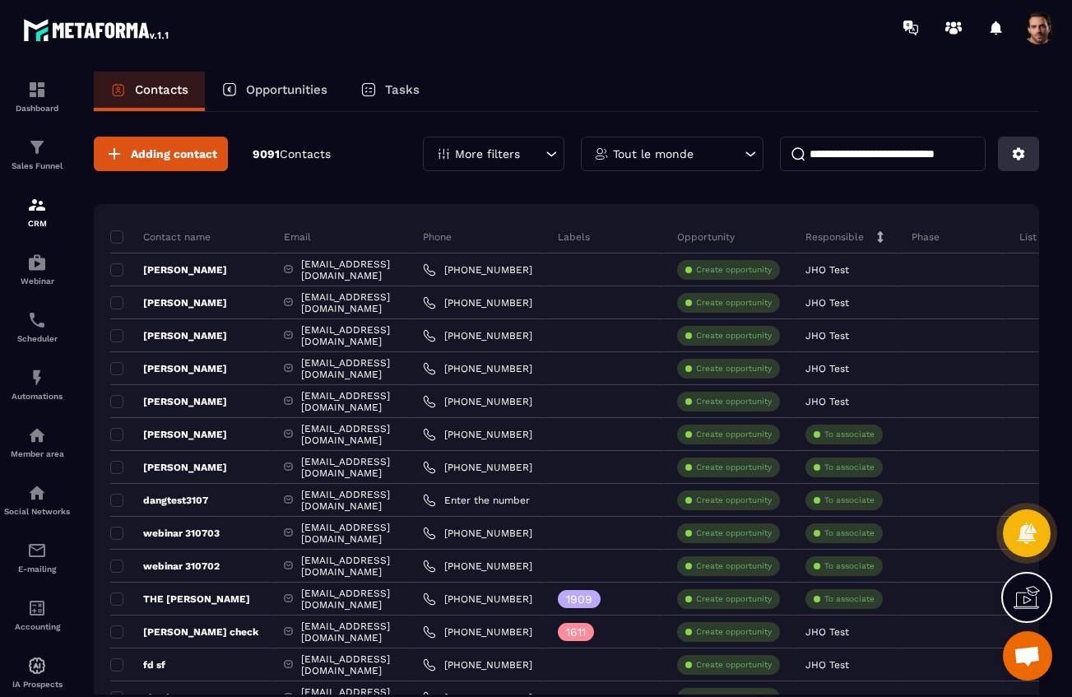
click at [1011, 160] on icon at bounding box center [1018, 153] width 15 height 15
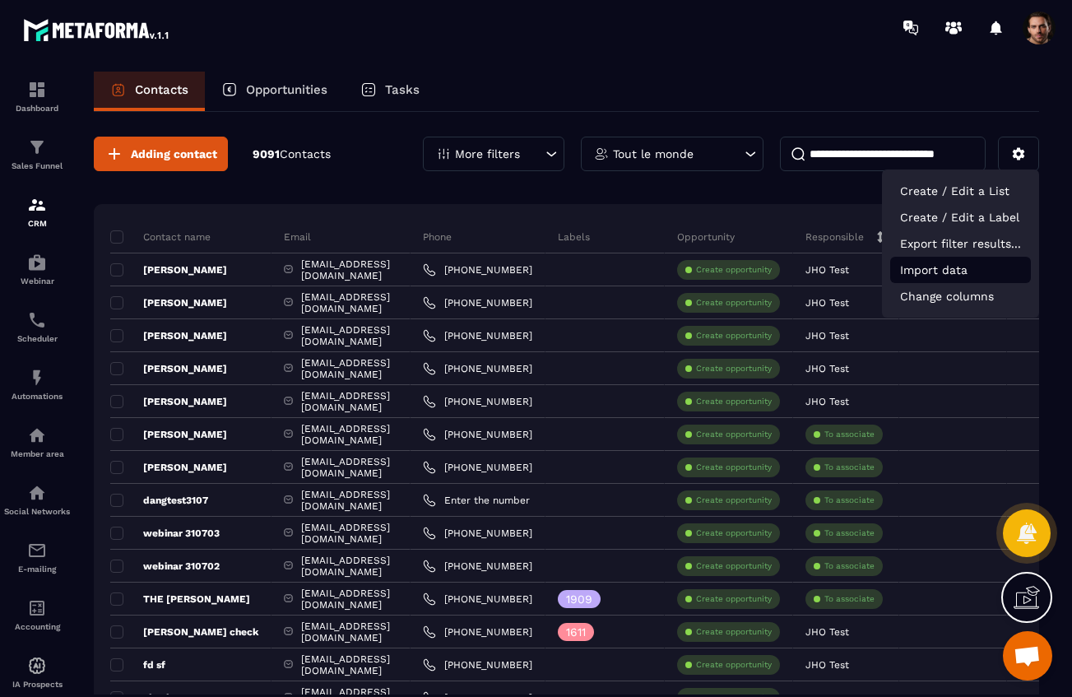
click at [942, 276] on p "Import data" at bounding box center [960, 270] width 141 height 26
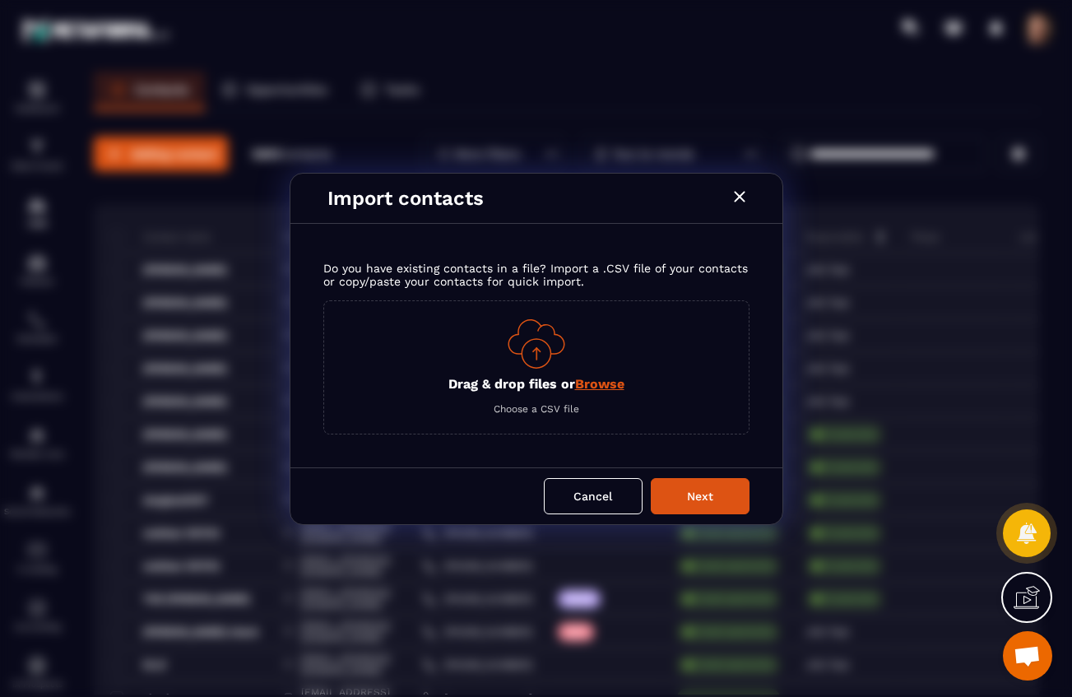
click at [601, 391] on span "Browse" at bounding box center [599, 384] width 49 height 16
click at [0, 0] on input "Drag & drop files or Browse" at bounding box center [0, 0] width 0 height 0
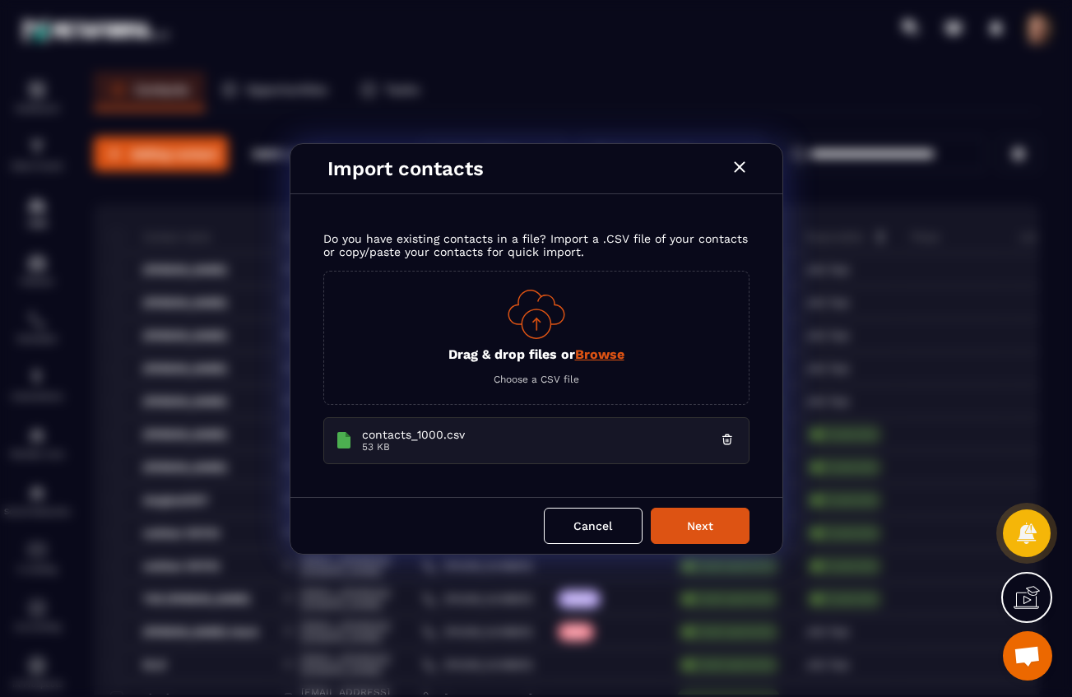
click at [692, 526] on button "Next" at bounding box center [700, 526] width 99 height 36
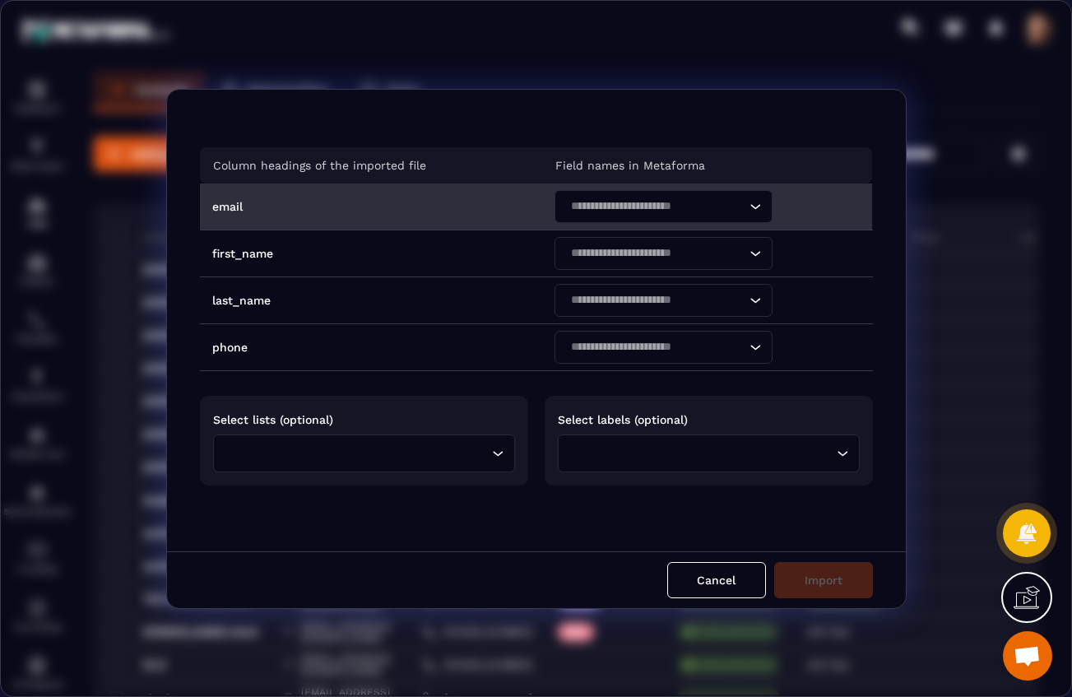
click at [601, 216] on div "Search for option" at bounding box center [655, 206] width 183 height 33
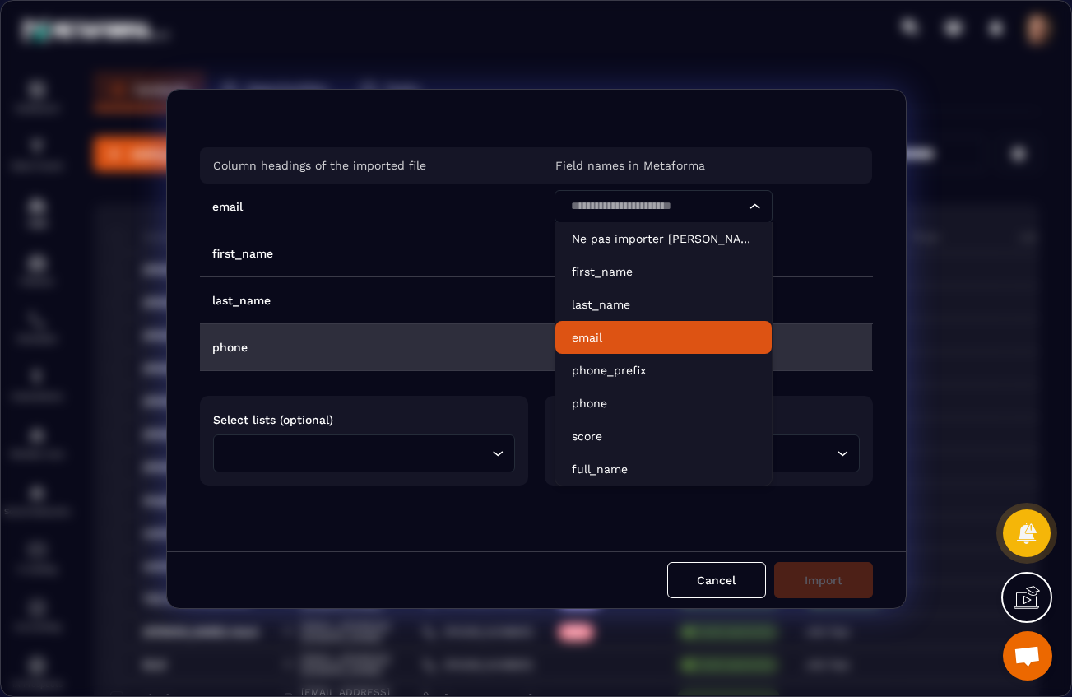
click at [593, 331] on p "email" at bounding box center [663, 337] width 183 height 16
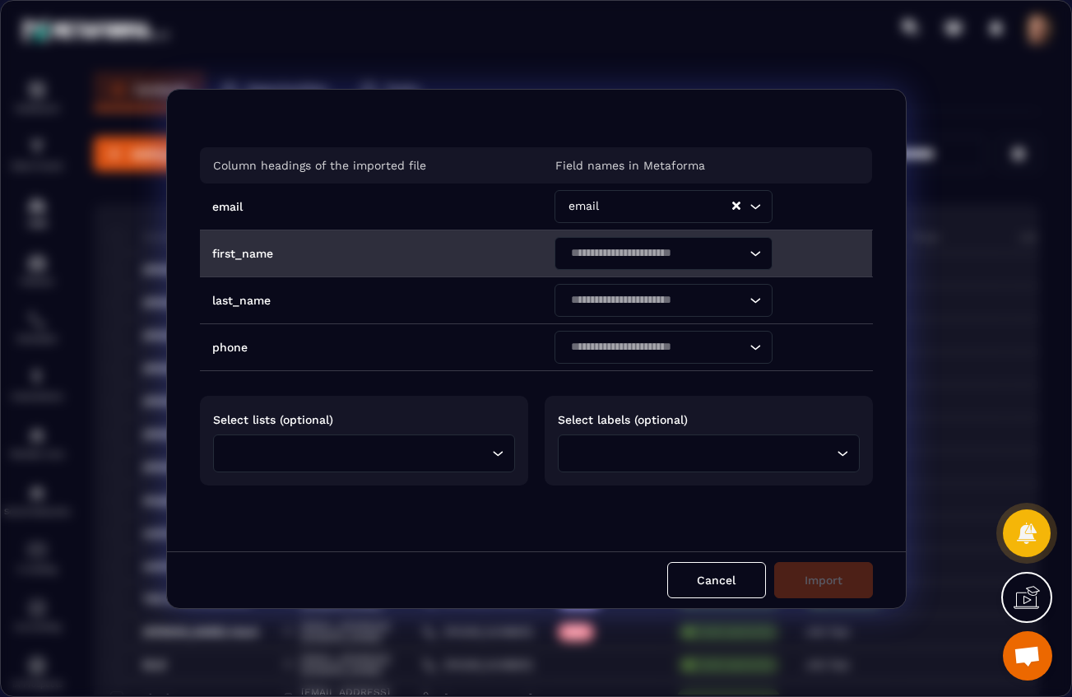
click at [605, 254] on input "Search for option" at bounding box center [655, 253] width 180 height 18
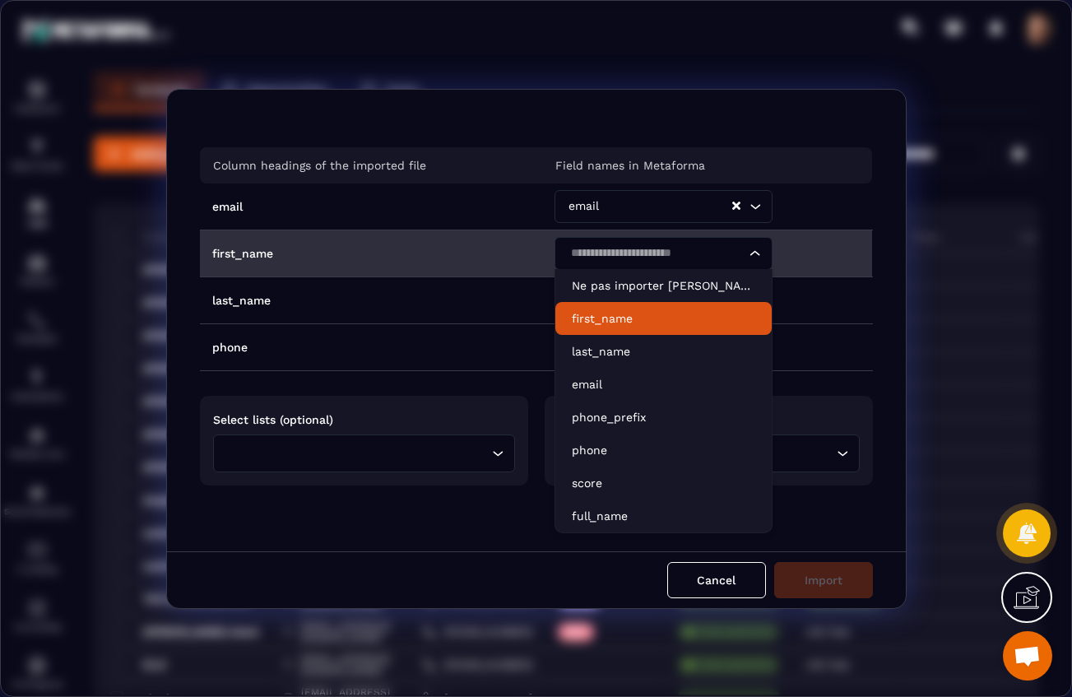
click at [605, 326] on p "first_name" at bounding box center [663, 318] width 183 height 16
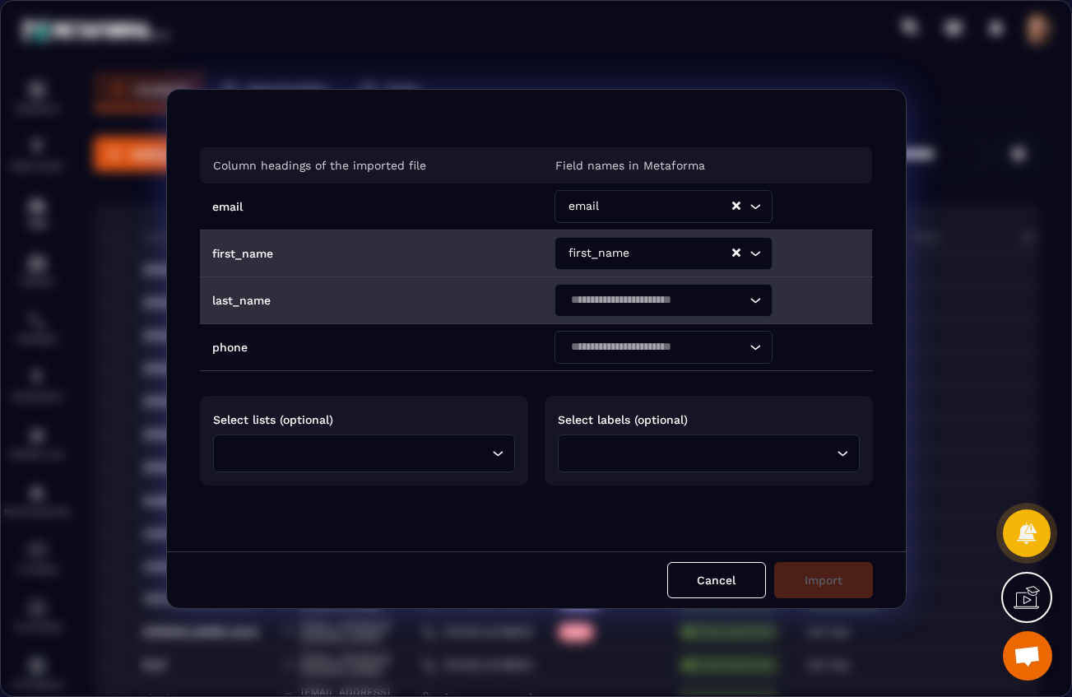
click at [618, 296] on input "Search for option" at bounding box center [655, 300] width 180 height 18
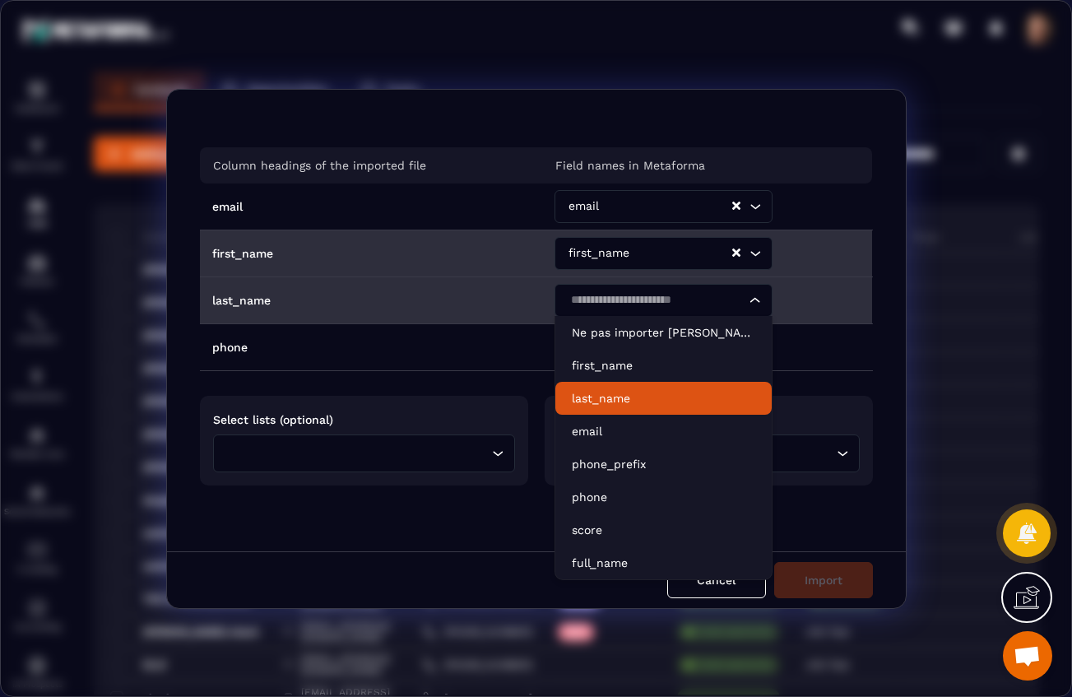
click at [624, 406] on p "last_name" at bounding box center [663, 398] width 183 height 16
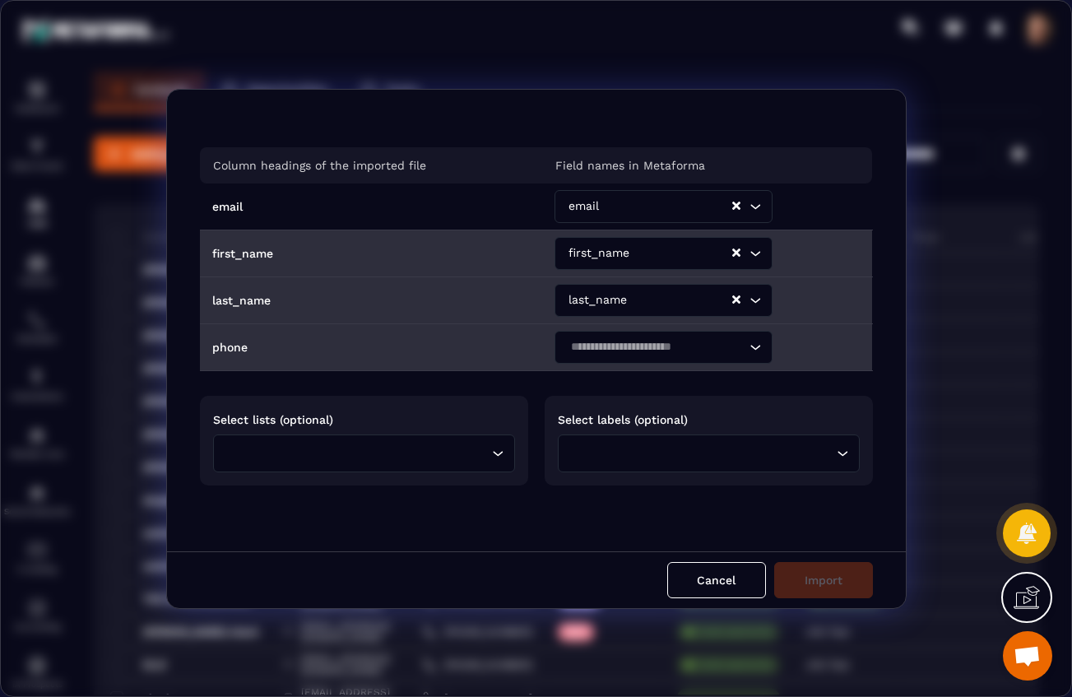
click at [630, 350] on input "Search for option" at bounding box center [655, 347] width 180 height 18
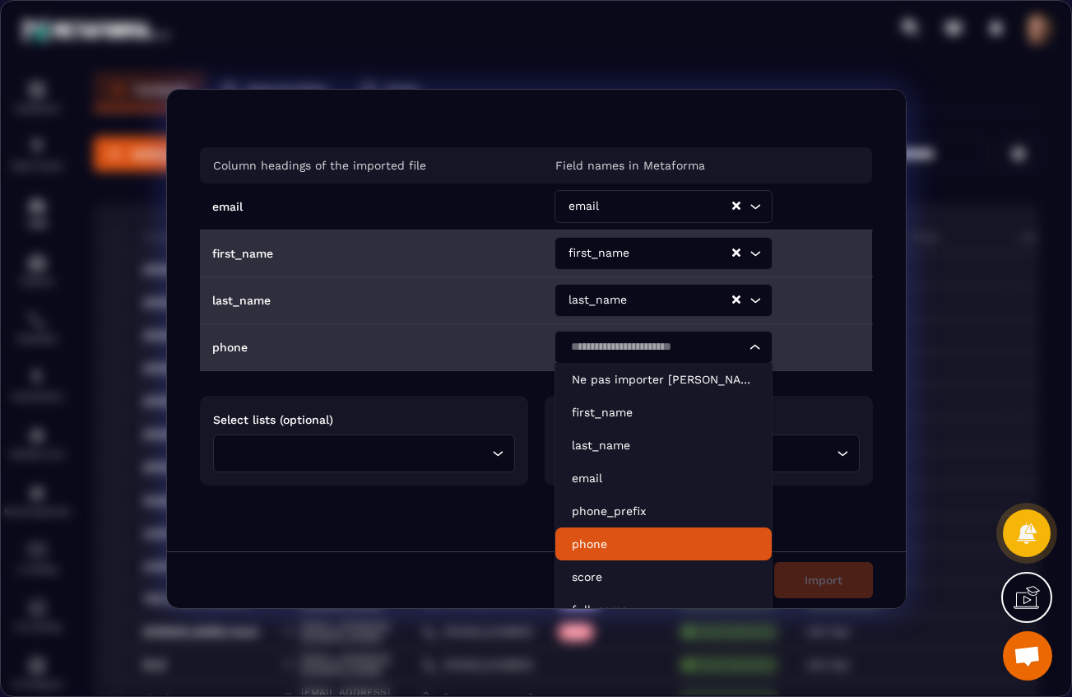
click at [588, 534] on li "phone" at bounding box center [663, 543] width 216 height 33
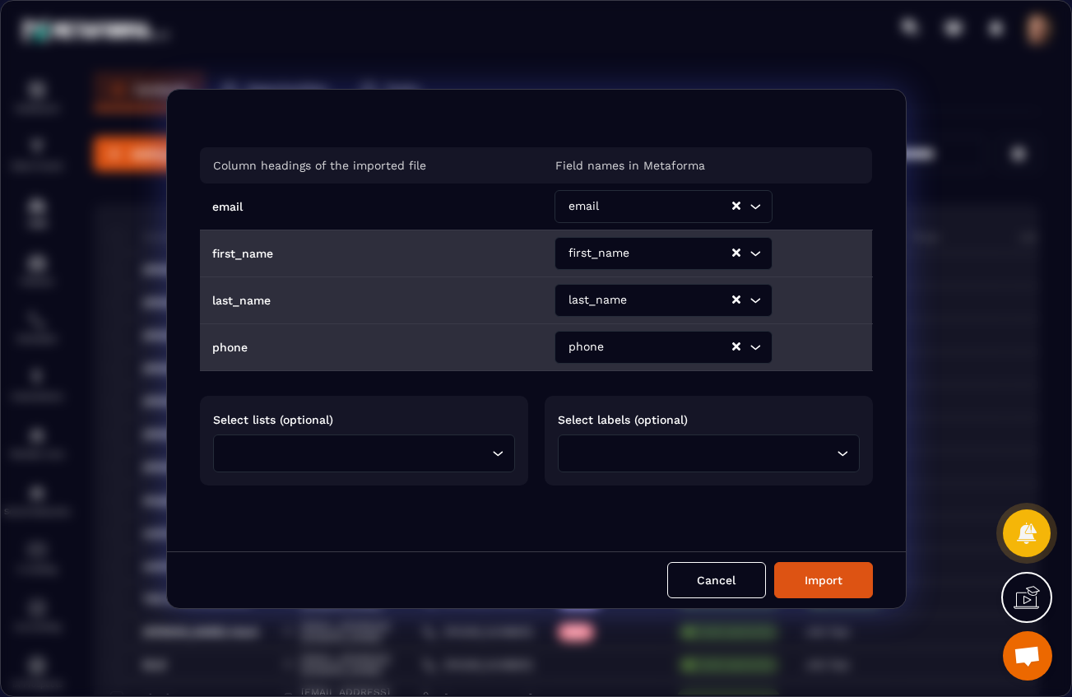
click at [428, 448] on input "Search for option" at bounding box center [359, 453] width 257 height 18
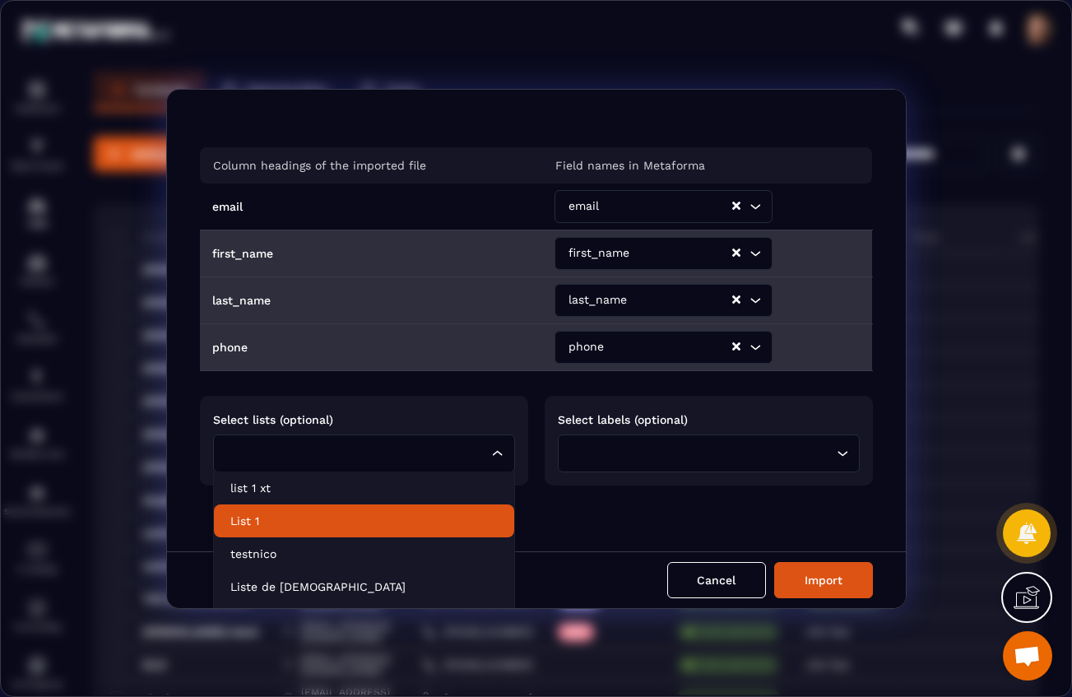
click at [279, 521] on p "List 1" at bounding box center [363, 521] width 267 height 16
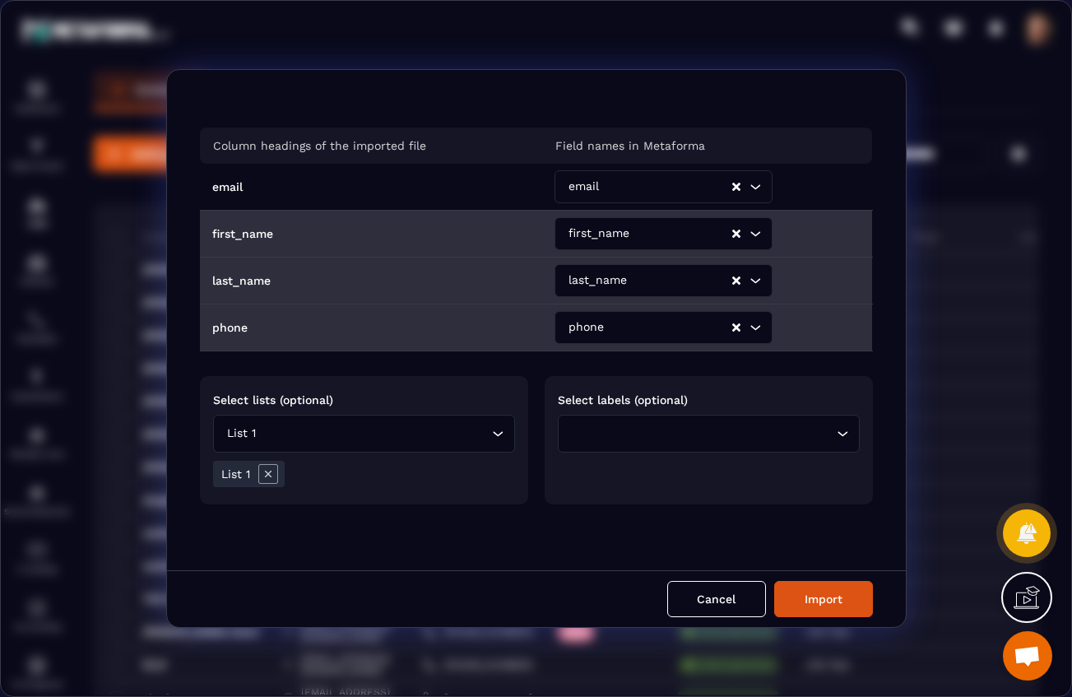
click at [675, 436] on input "Search for option" at bounding box center [704, 433] width 257 height 18
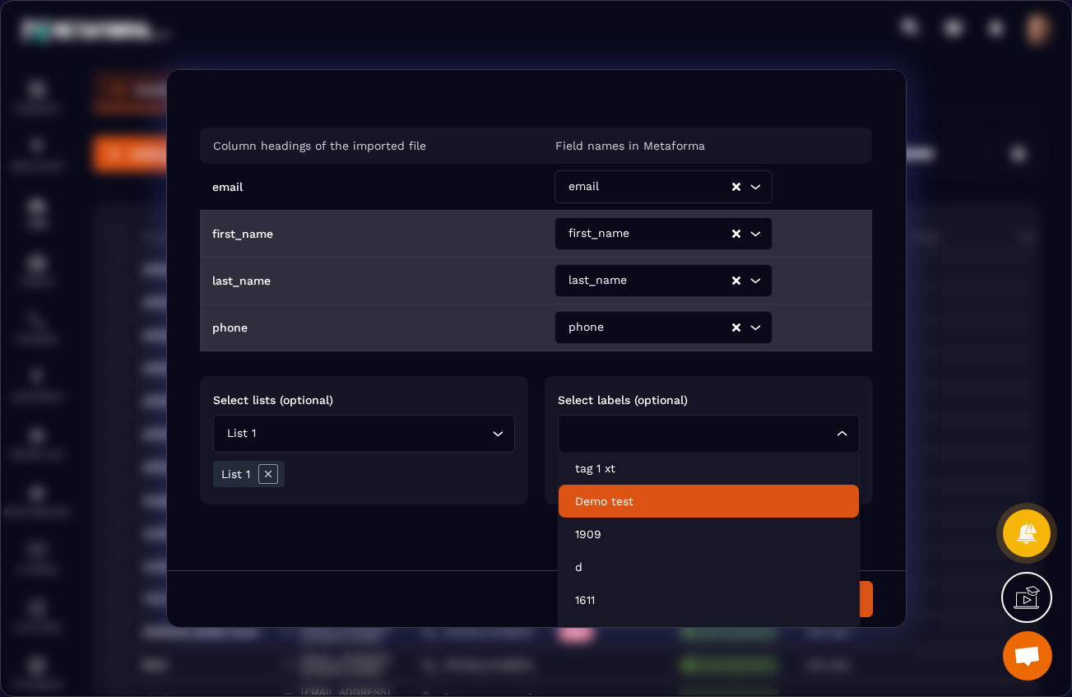
click at [607, 503] on p "Demo test" at bounding box center [708, 501] width 267 height 16
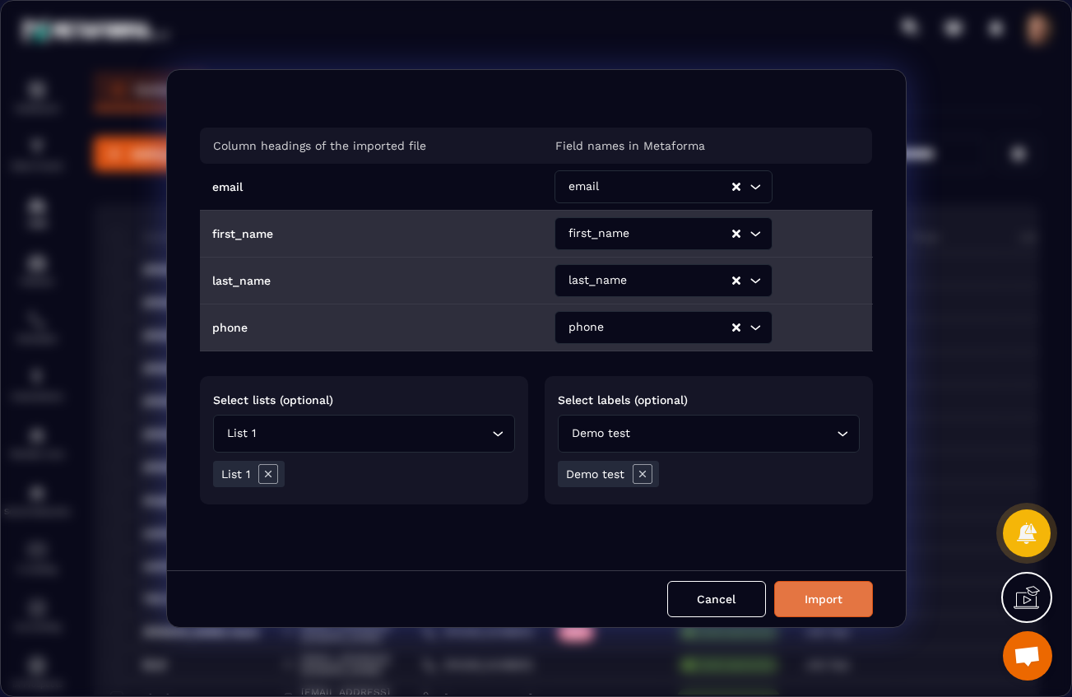
click at [808, 594] on button "Import" at bounding box center [823, 599] width 99 height 36
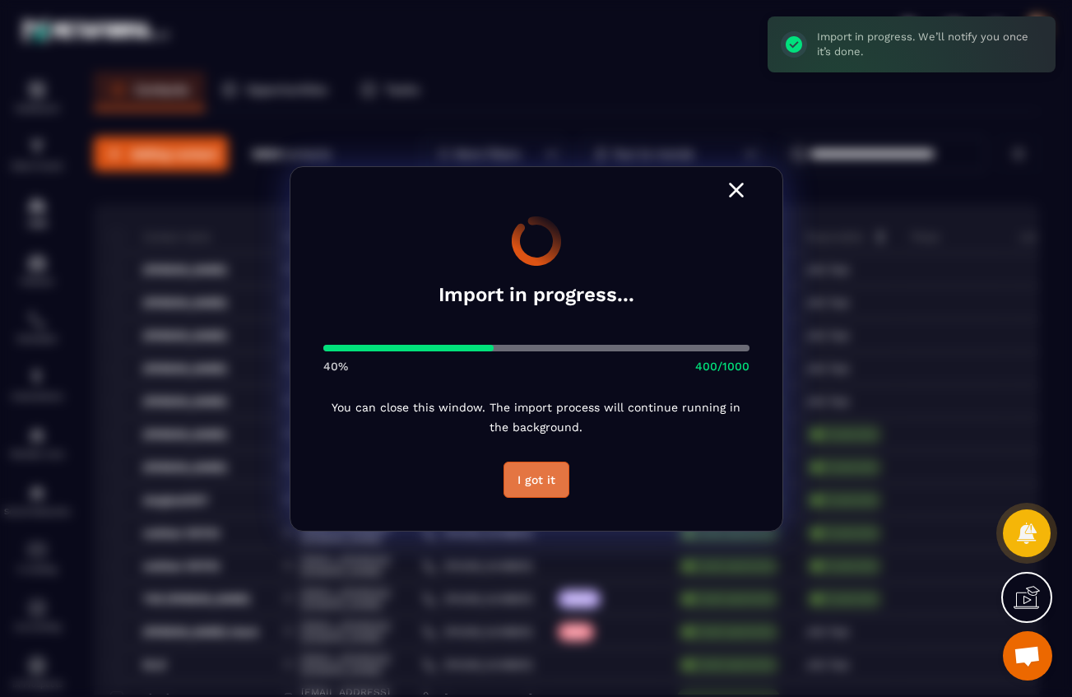
click at [549, 490] on button "I got it" at bounding box center [536, 480] width 66 height 36
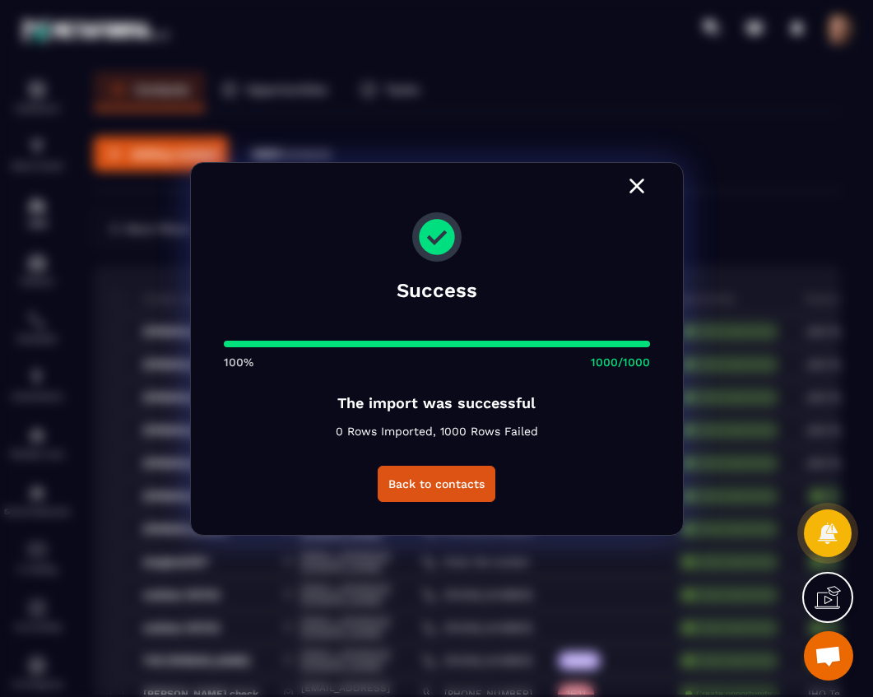
click at [638, 192] on icon "Modal window" at bounding box center [637, 186] width 26 height 26
